Goal: Information Seeking & Learning: Learn about a topic

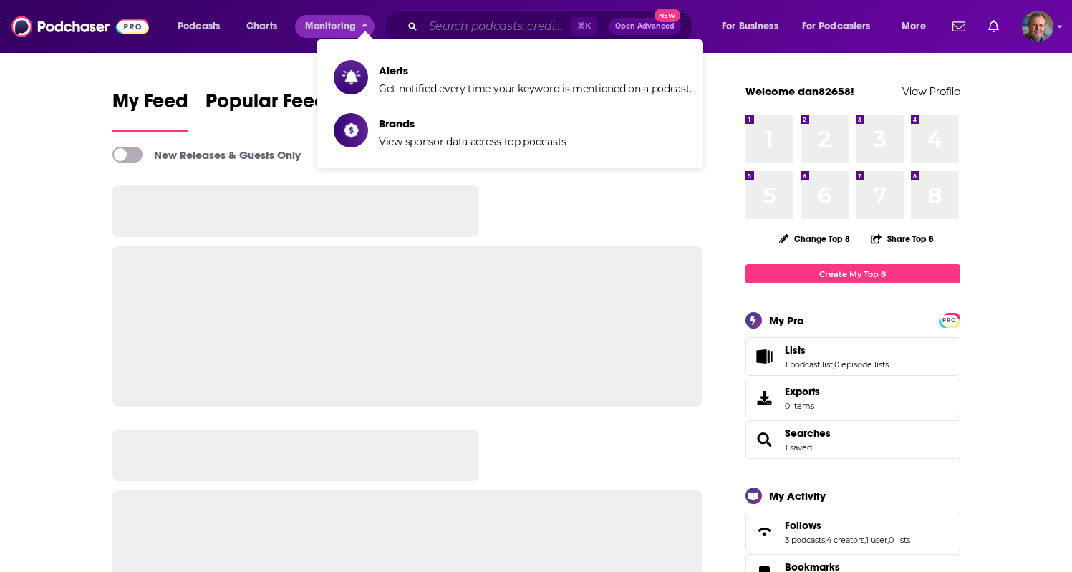
click at [466, 27] on input "Search podcasts, credits, & more..." at bounding box center [497, 26] width 148 height 23
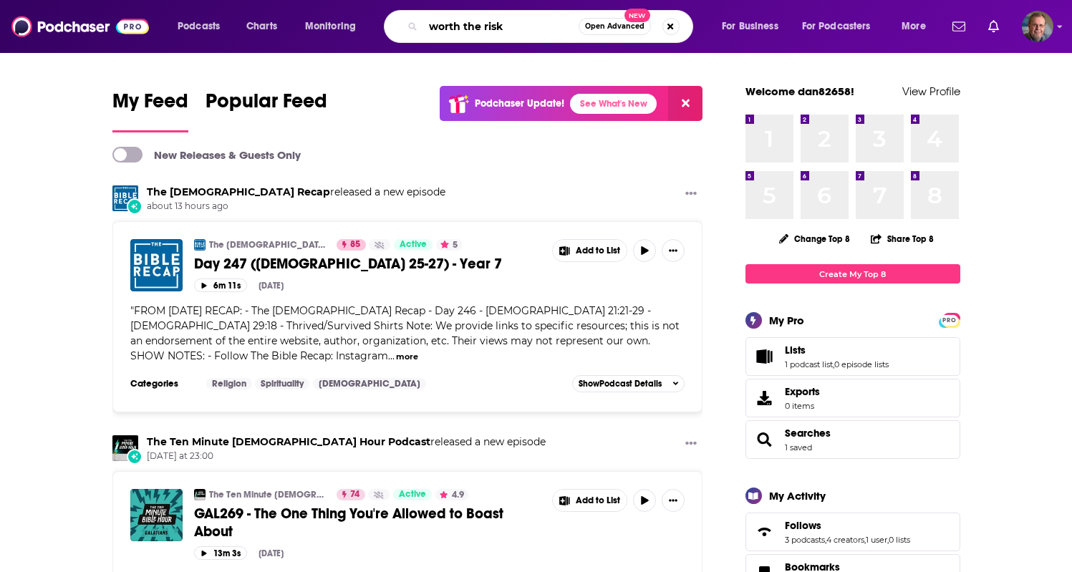
type input "worth the risk"
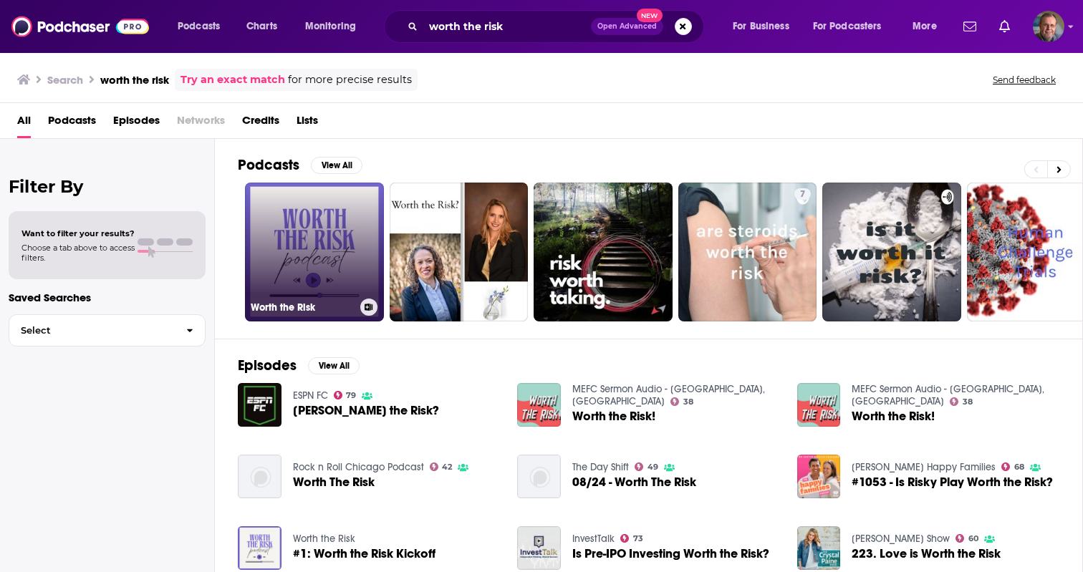
click at [316, 239] on link "Worth the Risk" at bounding box center [314, 252] width 139 height 139
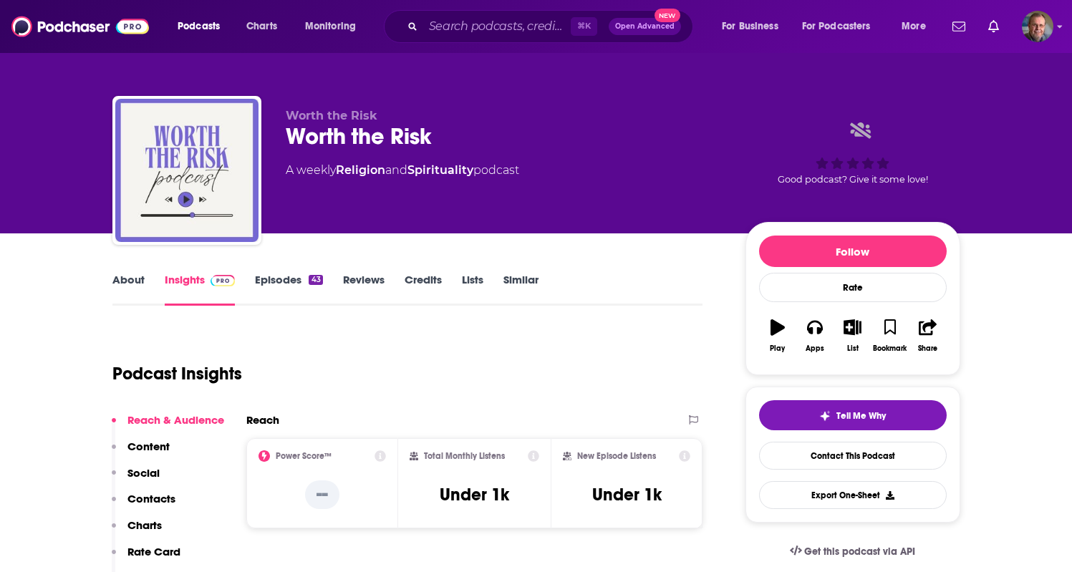
click at [196, 281] on link "Insights" at bounding box center [200, 289] width 71 height 33
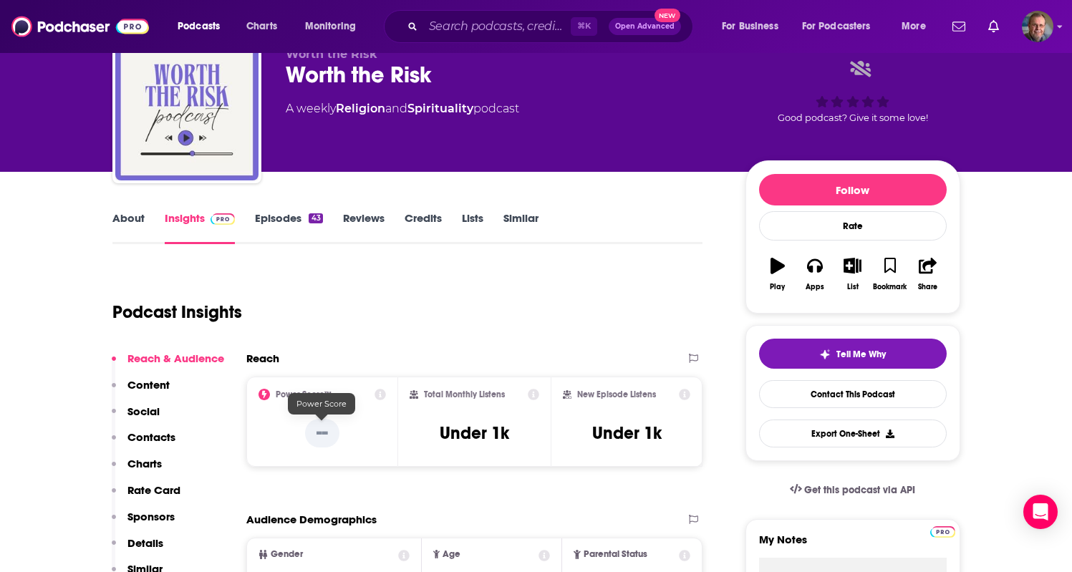
scroll to position [57, 0]
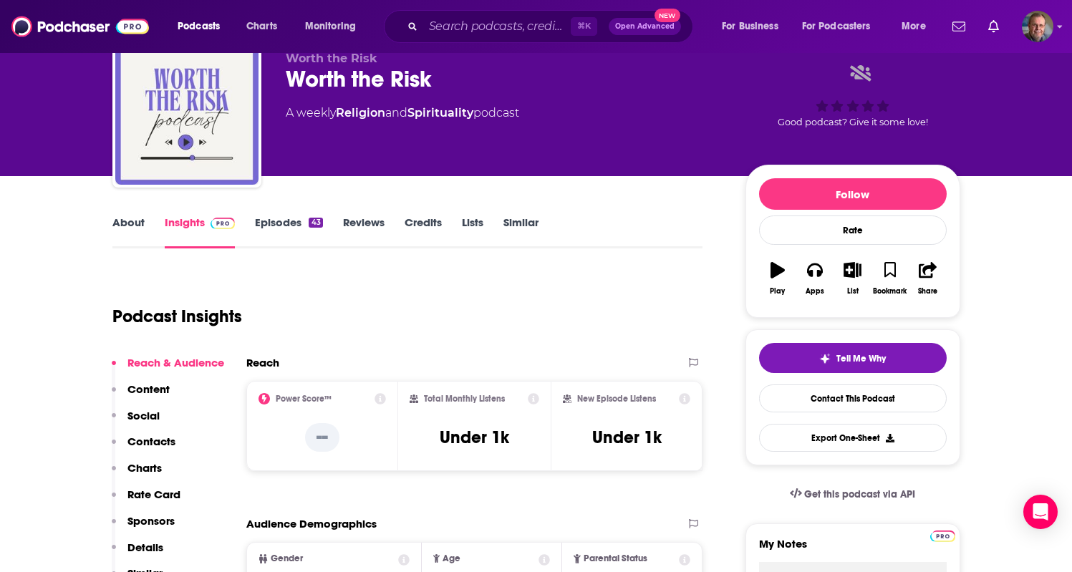
click at [282, 222] on link "Episodes 43" at bounding box center [288, 232] width 67 height 33
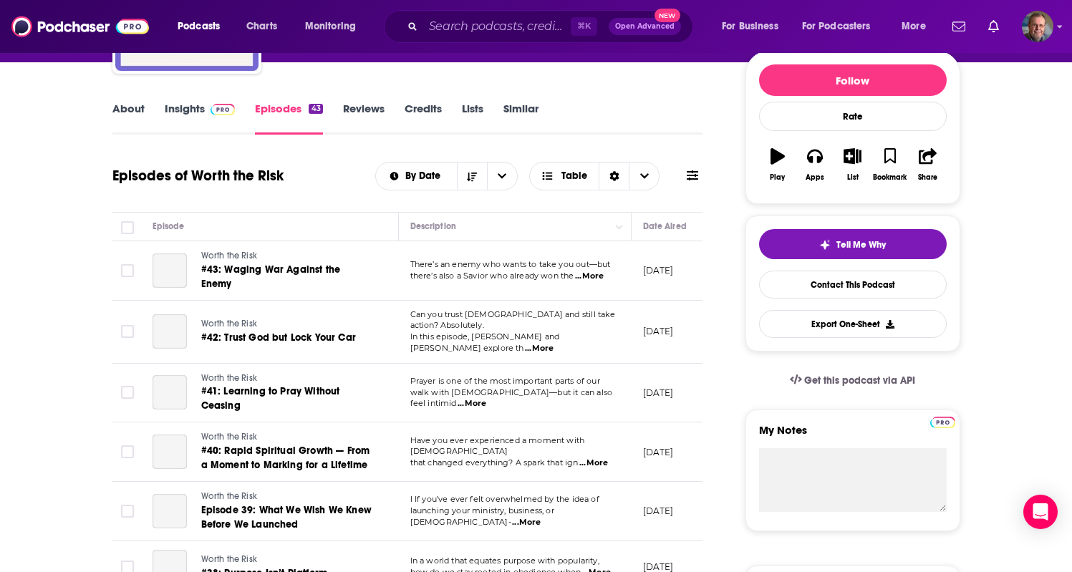
scroll to position [172, 0]
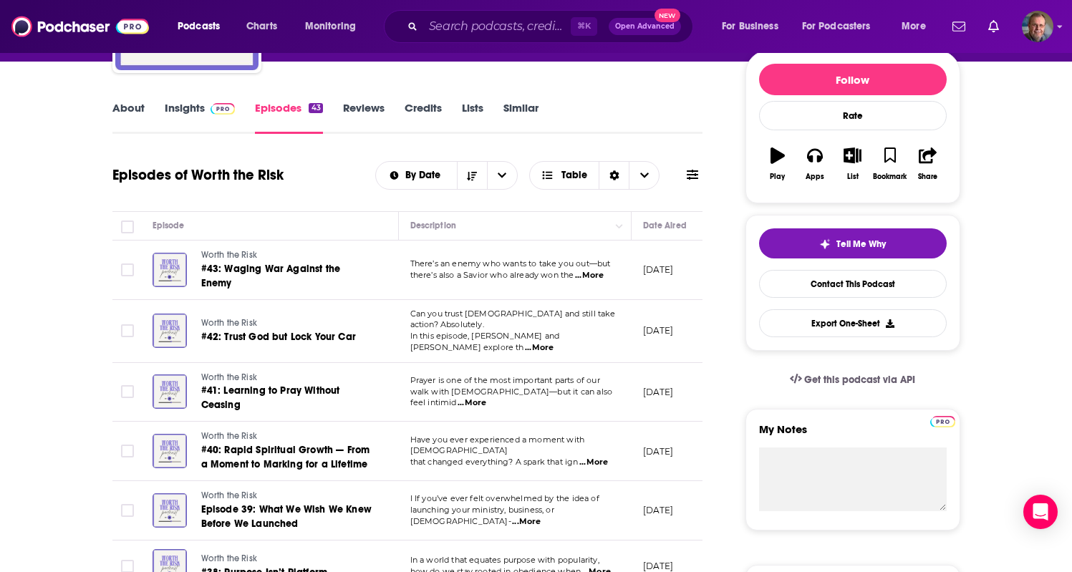
click at [595, 274] on span "...More" at bounding box center [589, 275] width 29 height 11
click at [486, 398] on span "...More" at bounding box center [472, 403] width 29 height 11
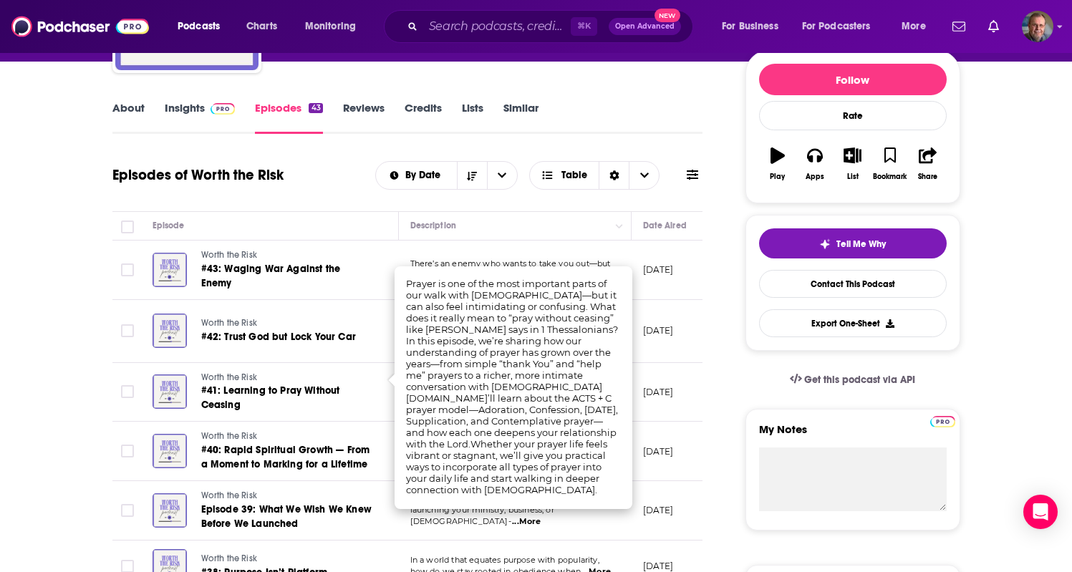
click at [642, 101] on div "About Insights Episodes 43 Reviews Credits Lists Similar" at bounding box center [407, 116] width 591 height 35
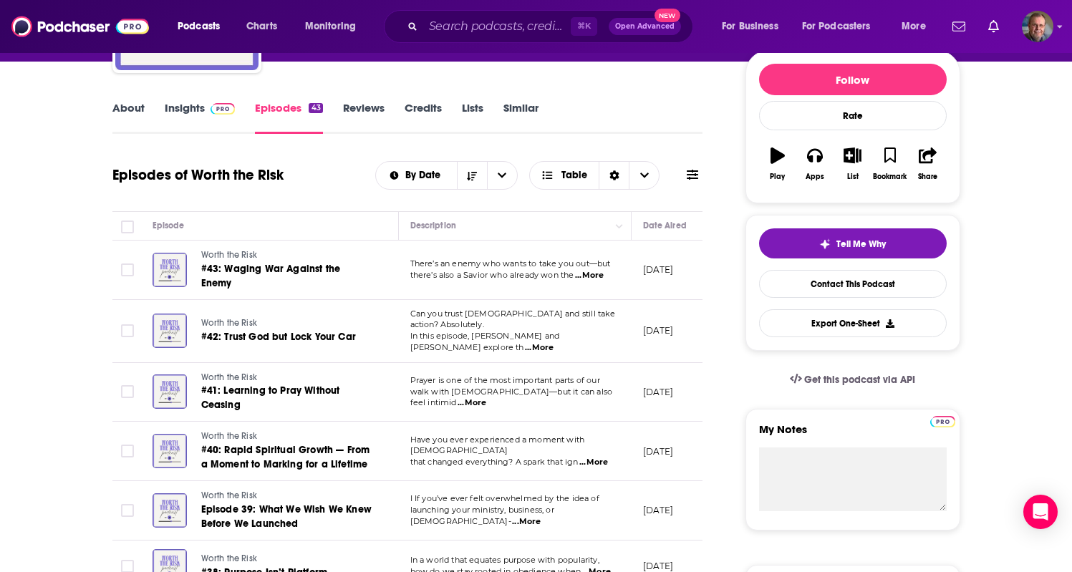
click at [256, 108] on link "Episodes 43" at bounding box center [288, 117] width 67 height 33
click at [196, 108] on link "Insights" at bounding box center [200, 117] width 71 height 33
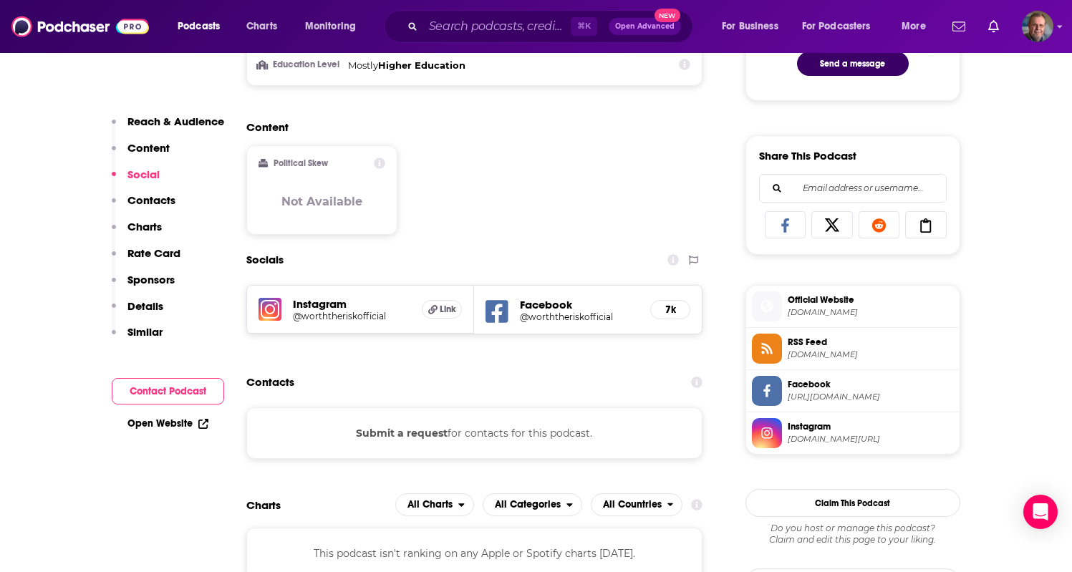
scroll to position [831, 0]
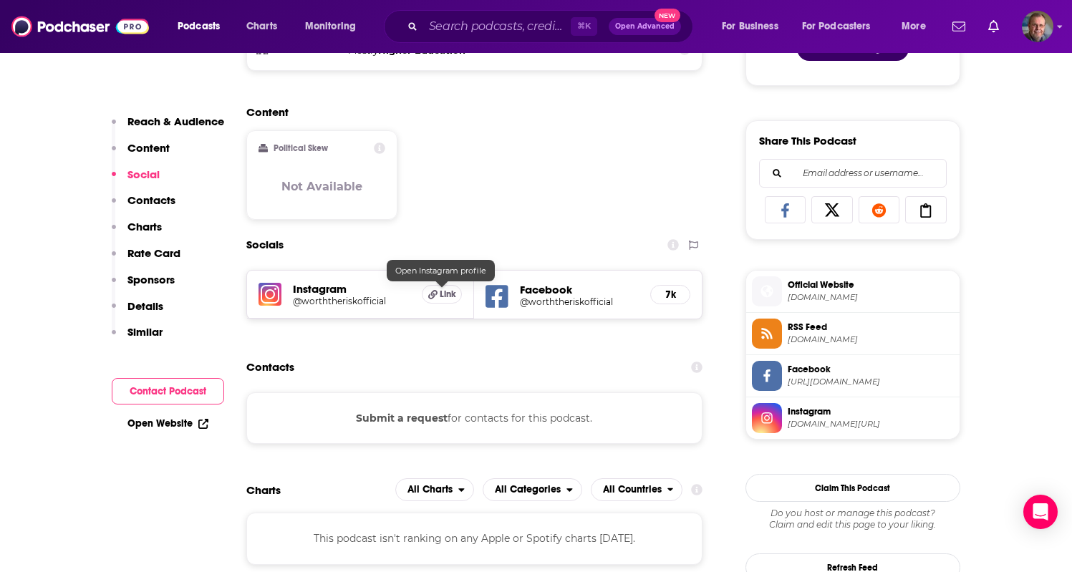
click at [443, 296] on span "Link" at bounding box center [448, 294] width 16 height 11
click at [564, 159] on div "Content Political Skew Not Available" at bounding box center [474, 168] width 457 height 127
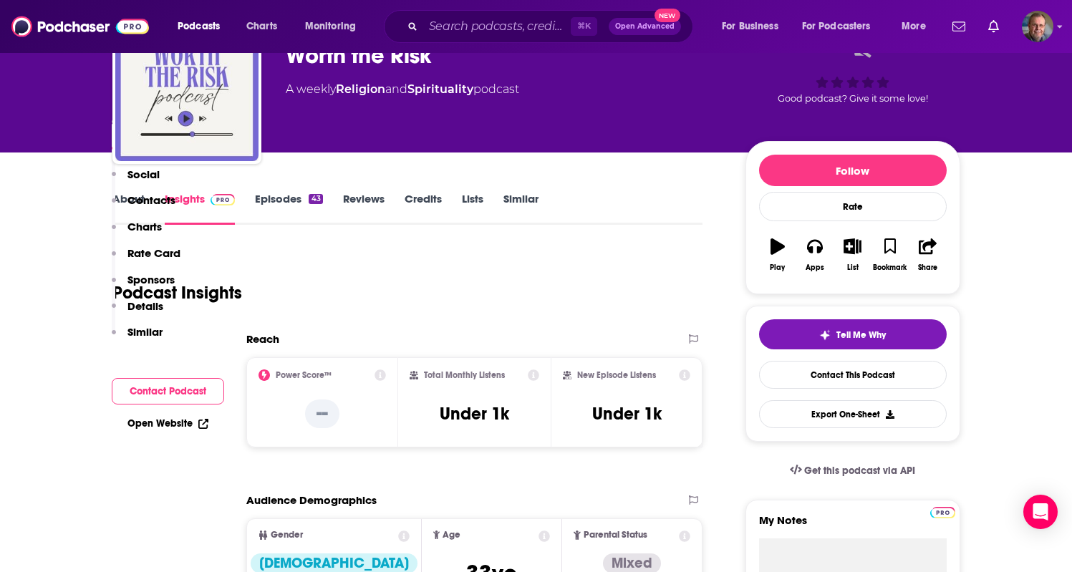
scroll to position [0, 0]
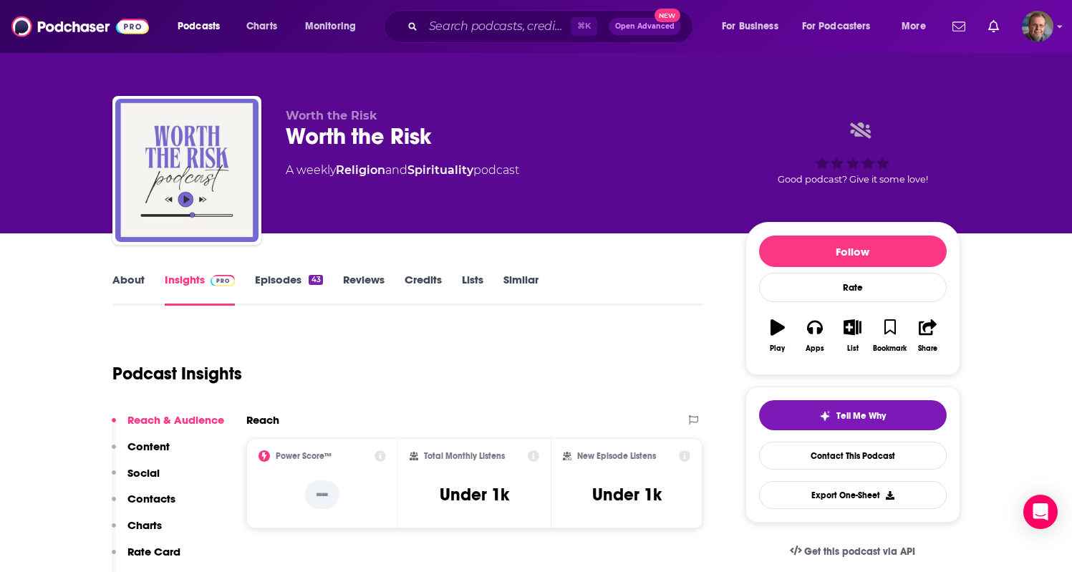
click at [275, 274] on link "Episodes 43" at bounding box center [288, 289] width 67 height 33
